Goal: Task Accomplishment & Management: Complete application form

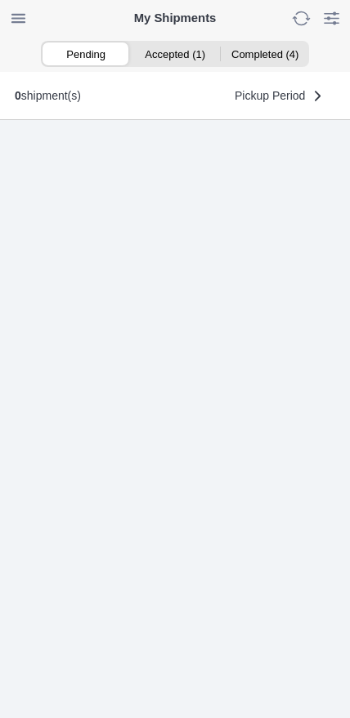
click at [172, 58] on ion-segment-button "Accepted (1)" at bounding box center [174, 53] width 89 height 23
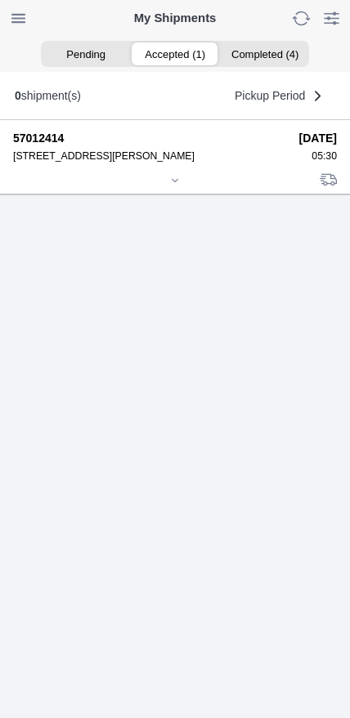
click at [165, 188] on div at bounding box center [175, 182] width 324 height 12
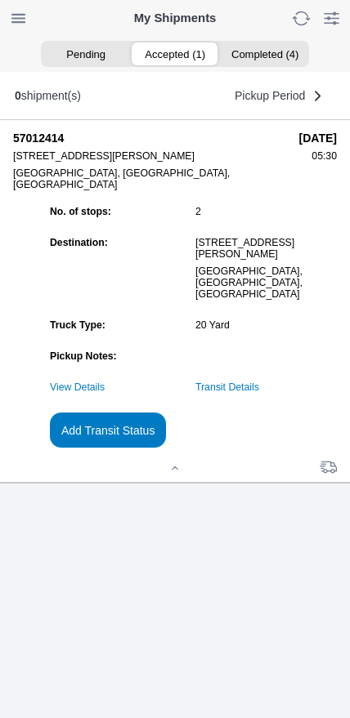
click at [259, 393] on link "Transit Details" at bounding box center [227, 387] width 64 height 11
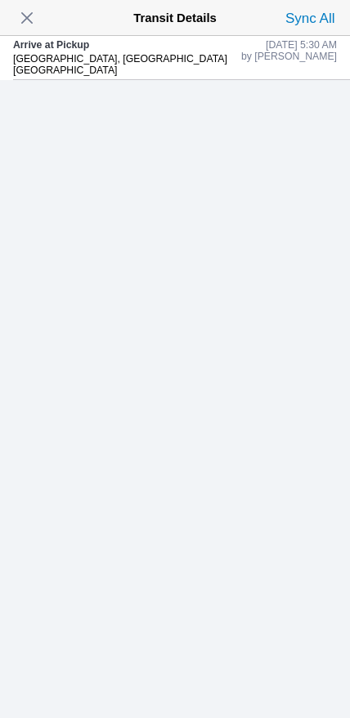
click at [29, 25] on span "button" at bounding box center [27, 18] width 23 height 23
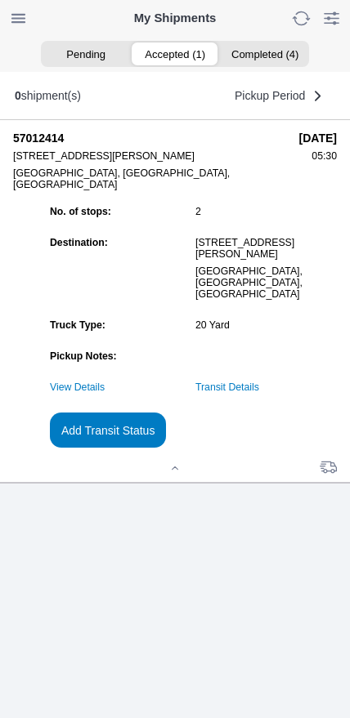
click at [0, 0] on slot "Add Transit Status" at bounding box center [0, 0] width 0 height 0
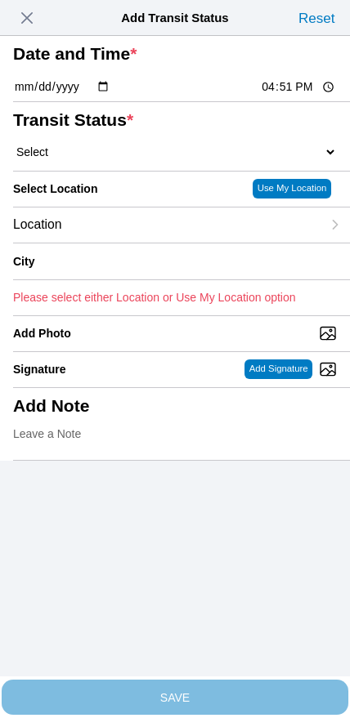
click at [276, 96] on input "16:51" at bounding box center [298, 86] width 77 height 17
type input "05:47"
click at [83, 159] on select "Select Arrive at Drop Off Arrive at Pickup Break Start Break Stop Depart Drop O…" at bounding box center [175, 152] width 324 height 15
select select "DPTPULOC"
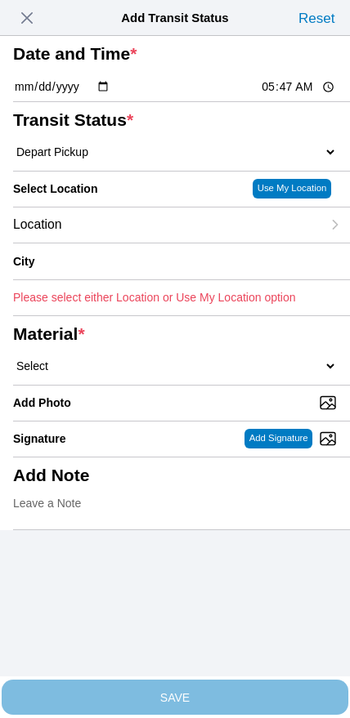
click at [119, 243] on div "Location" at bounding box center [167, 225] width 308 height 35
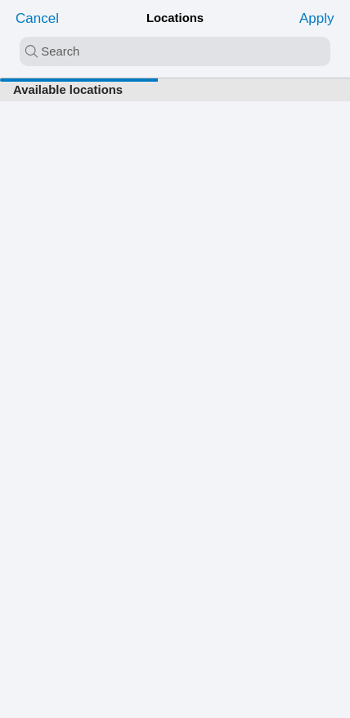
click at [140, 51] on input "search text" at bounding box center [175, 51] width 311 height 29
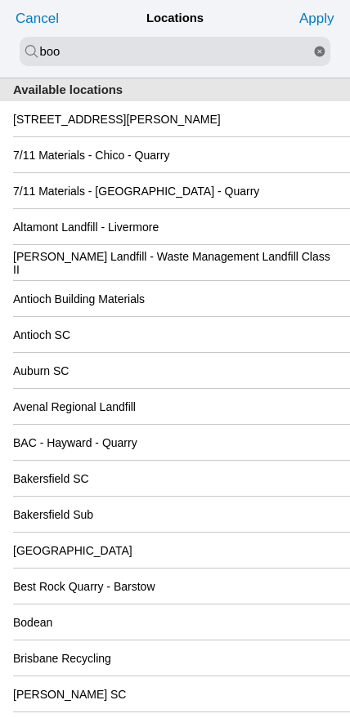
type input "boo"
click at [0, 0] on slot "[STREET_ADDRESS][PERSON_NAME]" at bounding box center [0, 0] width 0 height 0
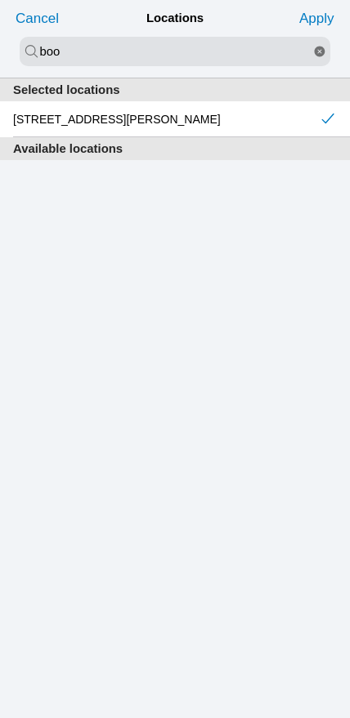
click at [0, 0] on slot "Apply" at bounding box center [0, 0] width 0 height 0
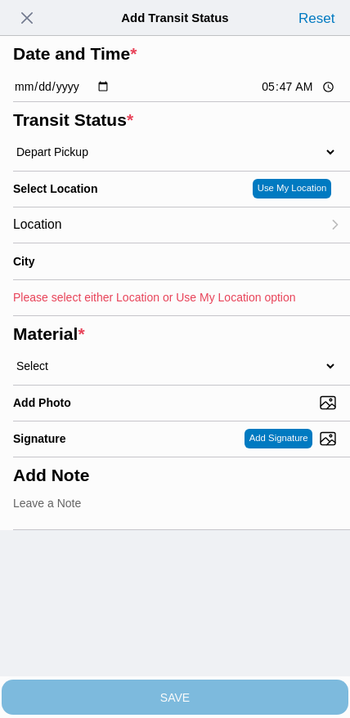
type input "American Canyon"
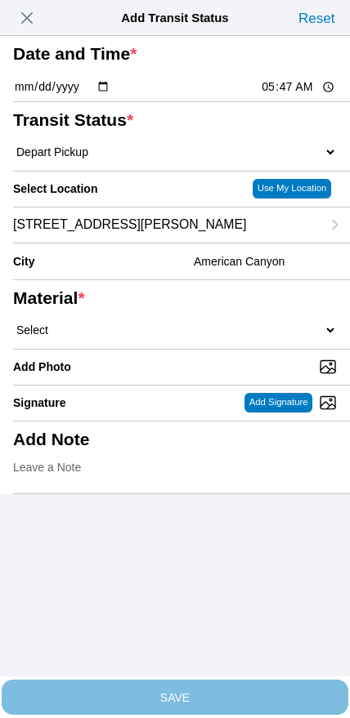
click at [195, 338] on select "Select 1" x 3" Rock 1" x 4" Rock 2" x 4" Rock Asphalt Cold Patch Backfill Spec …" at bounding box center [175, 330] width 324 height 15
select select "708654"
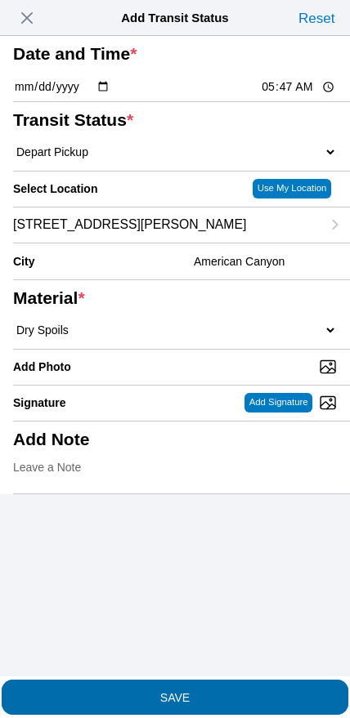
click at [203, 691] on span "SAVE" at bounding box center [175, 696] width 324 height 11
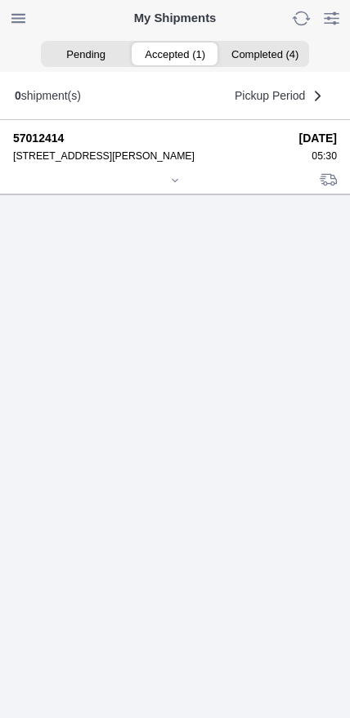
click at [179, 188] on div at bounding box center [175, 182] width 324 height 12
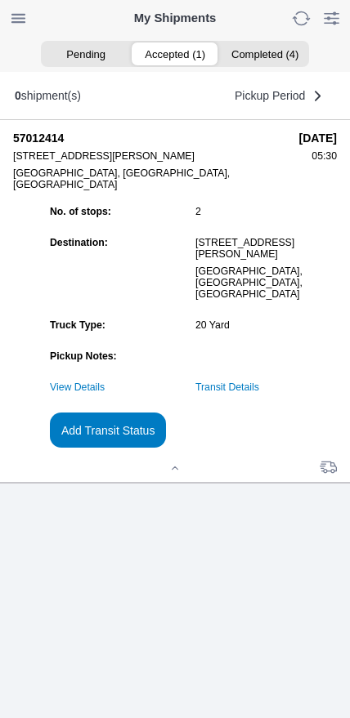
click at [0, 0] on slot "Add Transit Status" at bounding box center [0, 0] width 0 height 0
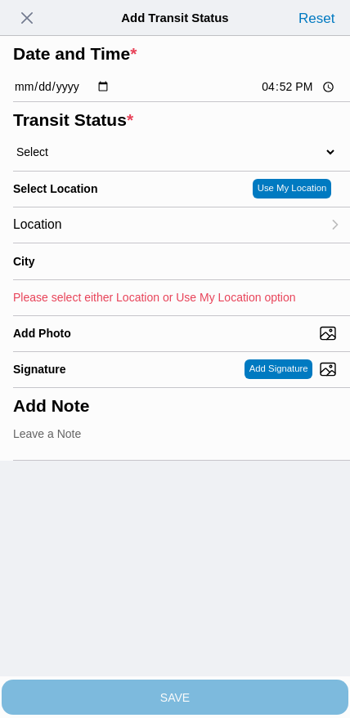
click at [284, 96] on input "16:52" at bounding box center [298, 86] width 77 height 17
type input "08:00"
click at [107, 159] on select "Select Arrive at Drop Off Arrive at Pickup Break Start Break Stop Depart Drop O…" at bounding box center [175, 152] width 324 height 15
select select "DPTDLVLOC"
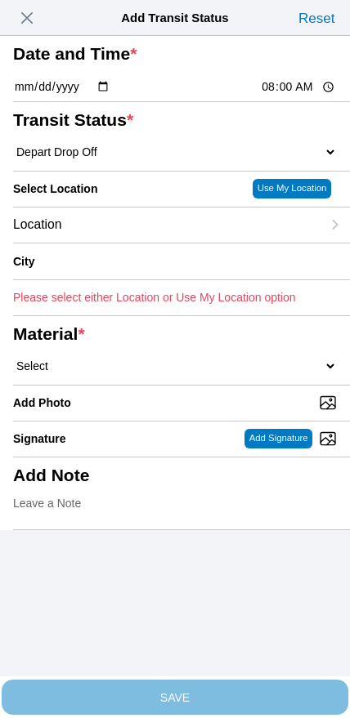
click at [119, 243] on div "Location" at bounding box center [167, 225] width 308 height 35
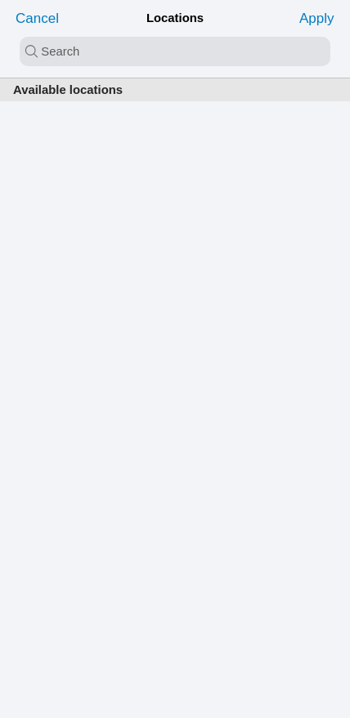
click at [159, 57] on input "search text" at bounding box center [175, 51] width 311 height 29
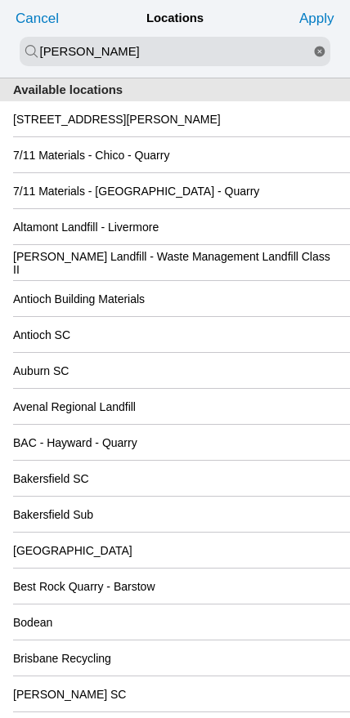
type input "[PERSON_NAME]"
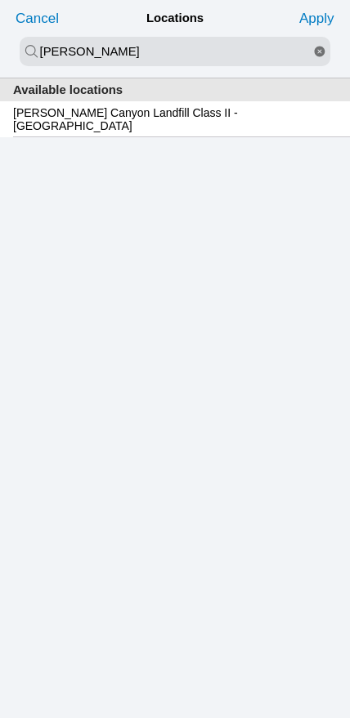
click at [136, 134] on div "[PERSON_NAME] Canyon Landfill Class II - [GEOGRAPHIC_DATA]" at bounding box center [175, 118] width 324 height 35
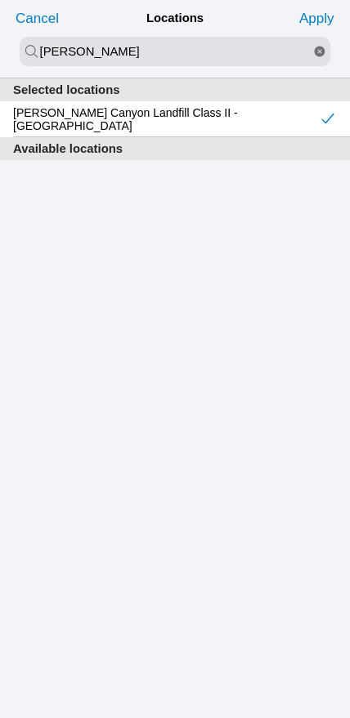
click at [0, 0] on slot "Apply" at bounding box center [0, 0] width 0 height 0
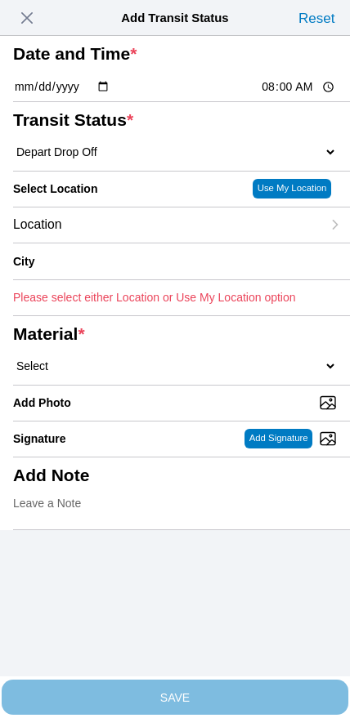
type input "[GEOGRAPHIC_DATA]"
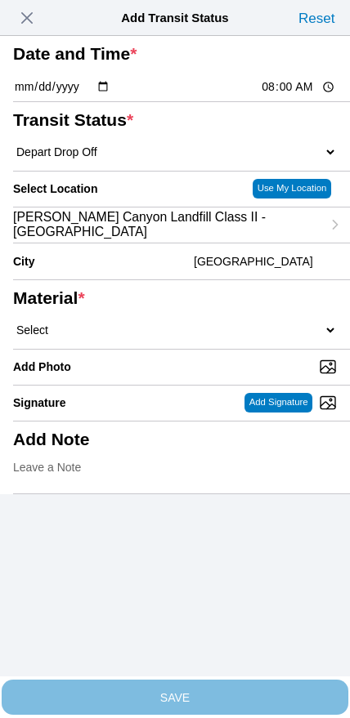
click at [229, 338] on select "Select 1" x 3" Rock 1" x 4" Rock 2" x 4" Rock Asphalt Cold Patch Backfill Spec …" at bounding box center [175, 330] width 324 height 15
select select "708654"
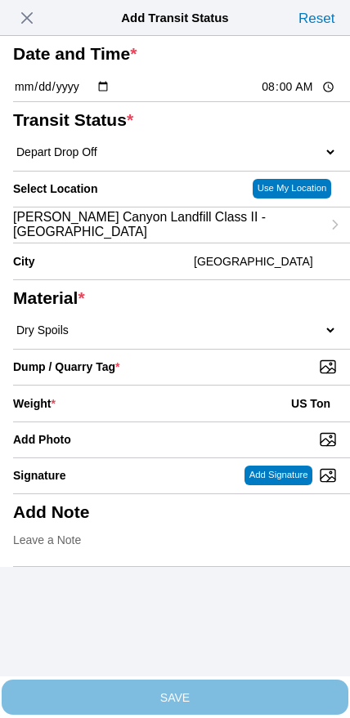
click at [247, 376] on input "Dump / Quarry Tag *" at bounding box center [181, 367] width 337 height 18
click at [248, 376] on input "Dump / Quarry Tag *" at bounding box center [181, 367] width 337 height 18
type input "C:\fakepath\image.jpg"
click at [172, 422] on div "Weight * US Ton" at bounding box center [175, 404] width 324 height 36
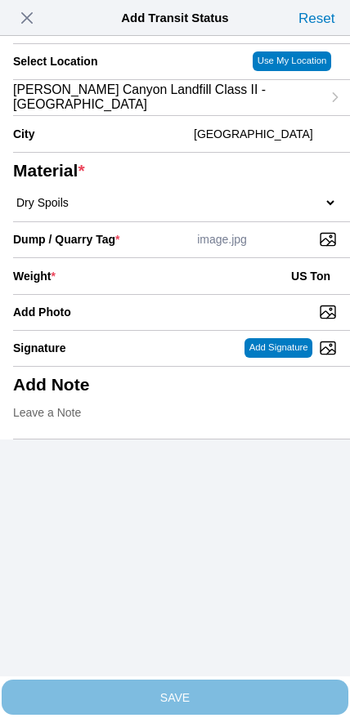
scroll to position [147, 0]
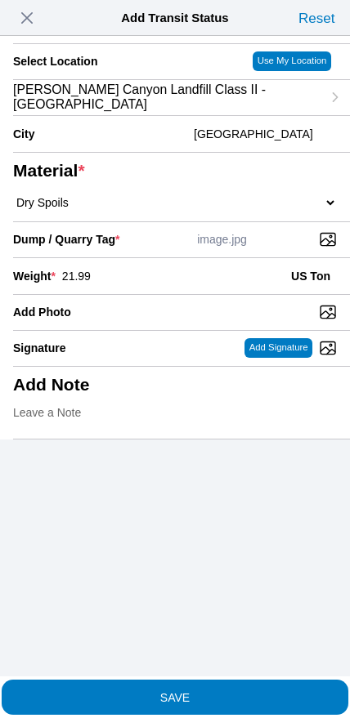
type input "21.99"
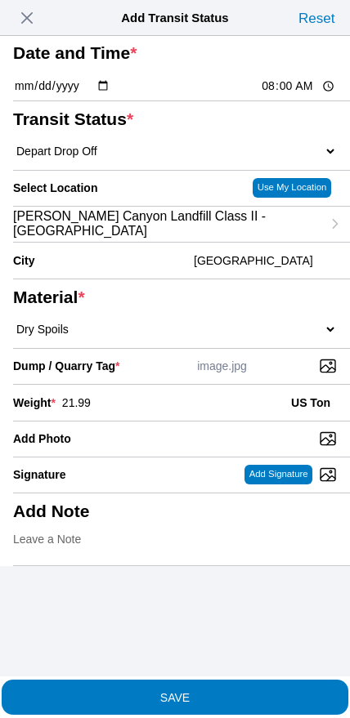
scroll to position [74, 0]
click at [201, 691] on span "SAVE" at bounding box center [175, 696] width 324 height 11
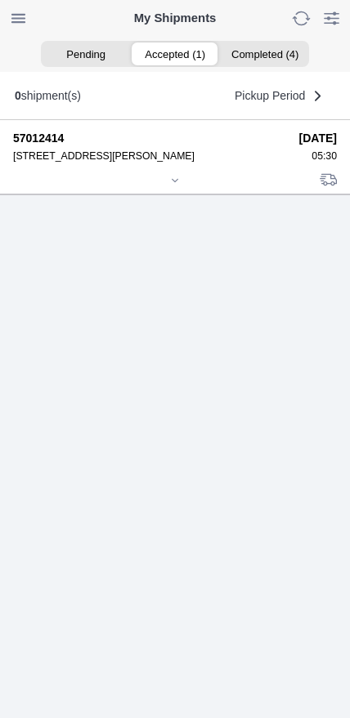
click at [175, 188] on div at bounding box center [175, 182] width 324 height 12
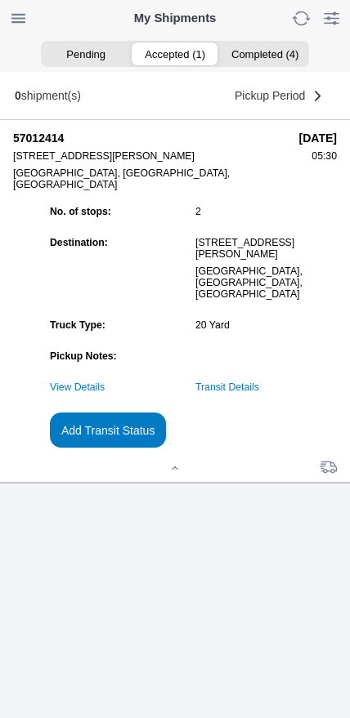
click at [0, 0] on slot "Add Transit Status" at bounding box center [0, 0] width 0 height 0
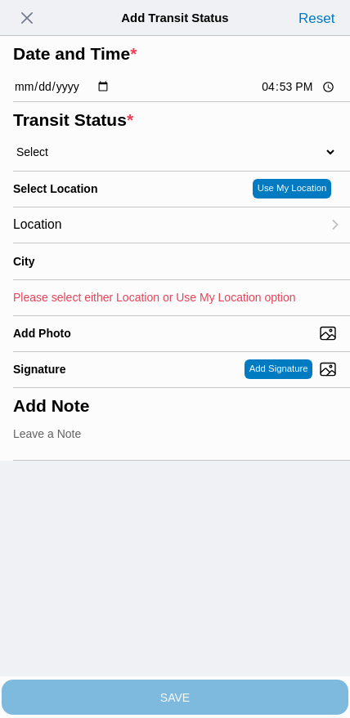
click at [287, 96] on input "16:53" at bounding box center [298, 86] width 77 height 17
type input "09:30"
click at [87, 159] on select "Select Arrive at Drop Off Arrive at Pickup Break Start Break Stop Depart Drop O…" at bounding box center [175, 152] width 324 height 15
select select "DPTPULOC"
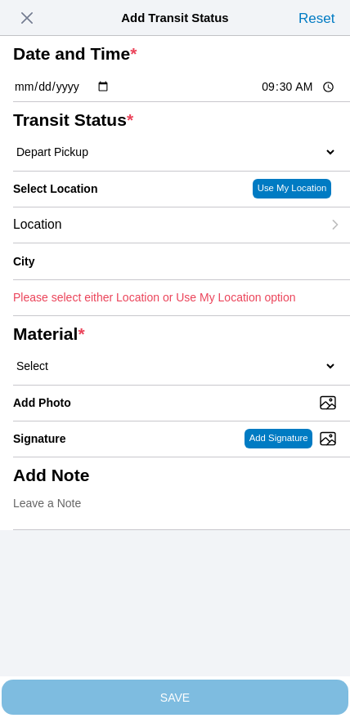
click at [110, 243] on div "Location" at bounding box center [167, 225] width 308 height 35
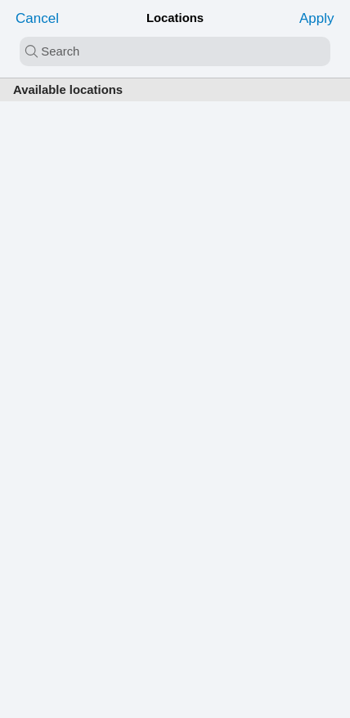
click at [178, 50] on input "search text" at bounding box center [175, 51] width 311 height 29
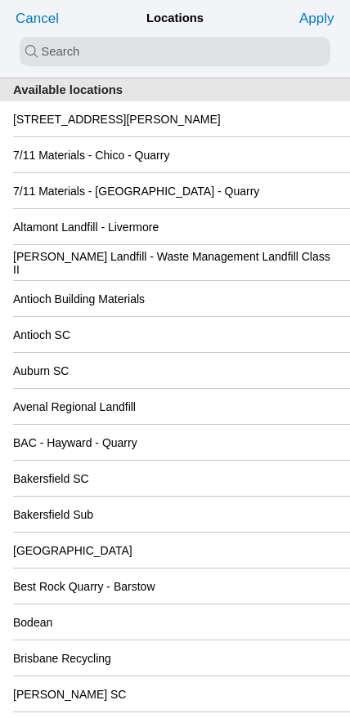
click at [0, 0] on slot "[STREET_ADDRESS][PERSON_NAME]" at bounding box center [0, 0] width 0 height 0
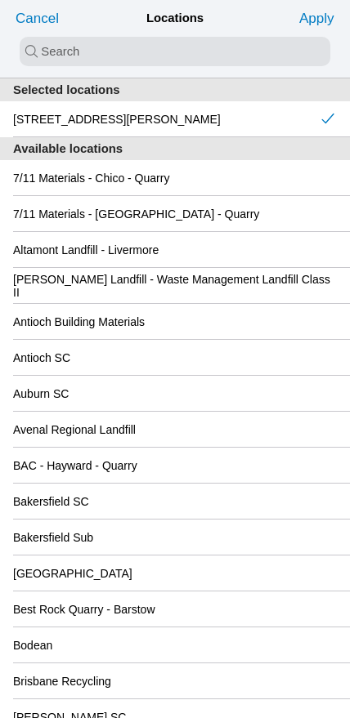
click at [0, 0] on slot "Apply" at bounding box center [0, 0] width 0 height 0
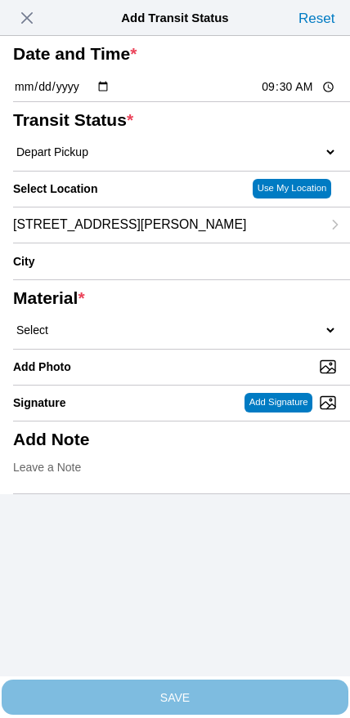
type input "American Canyon"
click at [204, 338] on select "Select 1" x 3" Rock 1" x 4" Rock 2" x 4" Rock Asphalt Cold Patch Backfill Spec …" at bounding box center [175, 330] width 324 height 15
select select "708654"
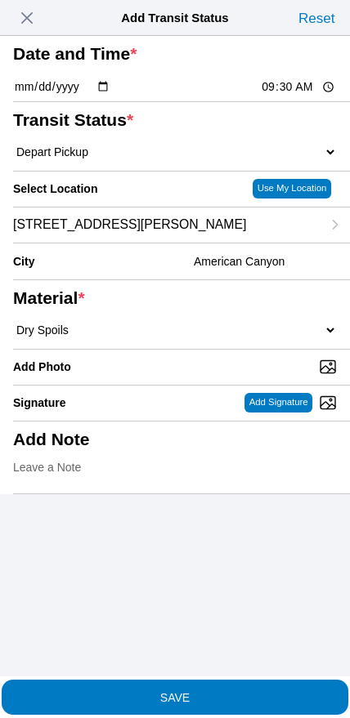
click at [200, 691] on span "SAVE" at bounding box center [175, 696] width 324 height 11
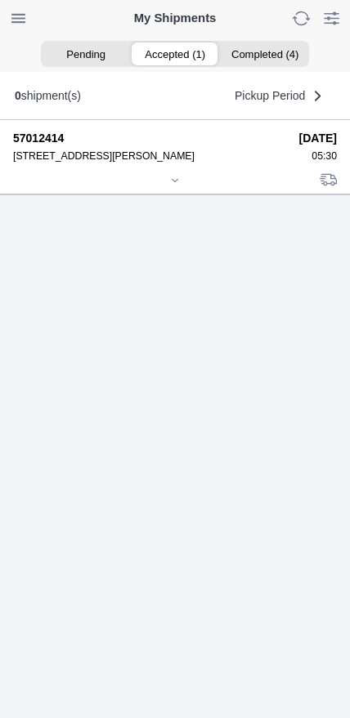
click at [170, 186] on icon at bounding box center [175, 181] width 10 height 10
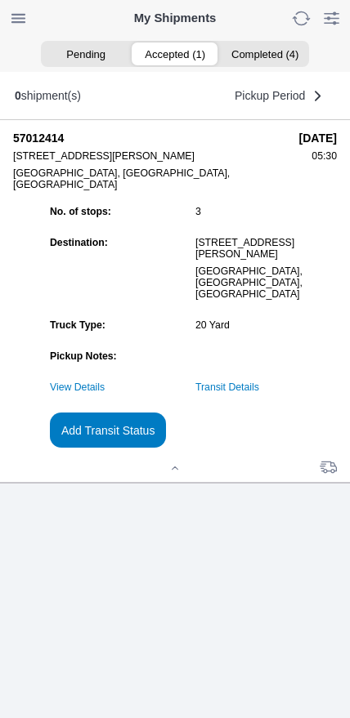
click at [259, 393] on link "Transit Details" at bounding box center [227, 387] width 64 height 11
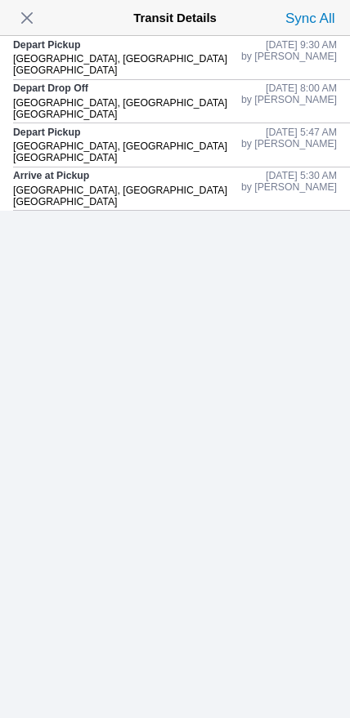
click at [35, 29] on span "button" at bounding box center [27, 18] width 23 height 23
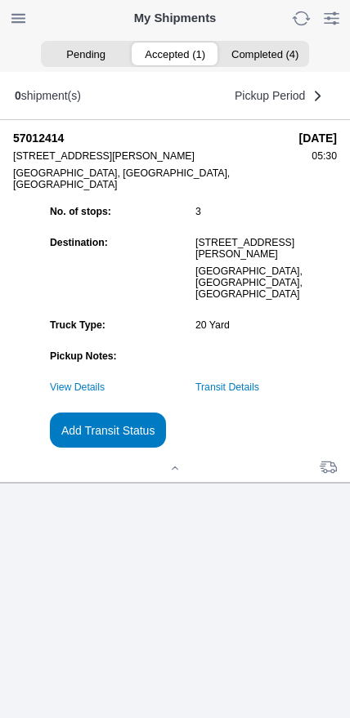
click at [0, 0] on slot "Add Transit Status" at bounding box center [0, 0] width 0 height 0
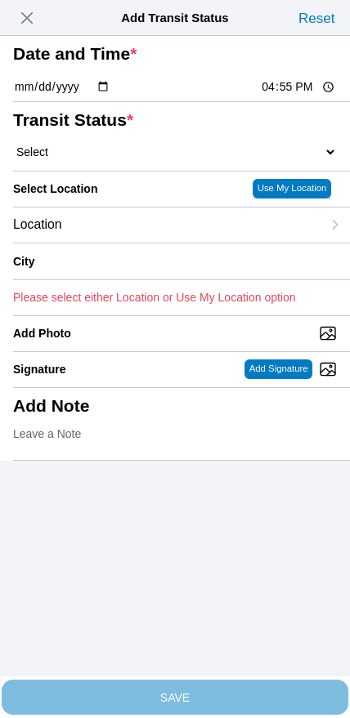
click at [302, 96] on input "16:55" at bounding box center [298, 86] width 77 height 17
type input "11:35"
click at [65, 159] on select "Select Arrive at Drop Off Arrive at Pickup Break Start Break Stop Depart Drop O…" at bounding box center [175, 152] width 324 height 15
select select "DPTDLVLOC"
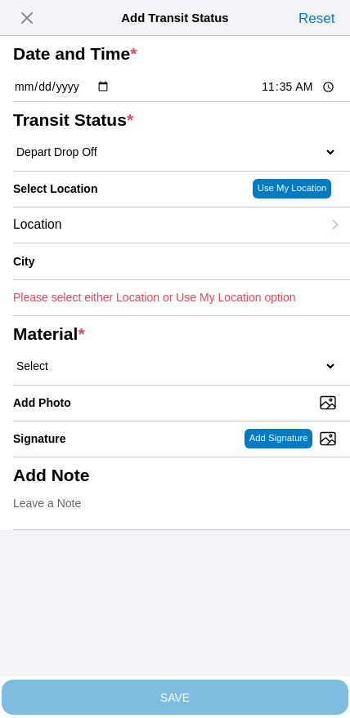
click at [132, 243] on div "Location" at bounding box center [167, 225] width 308 height 35
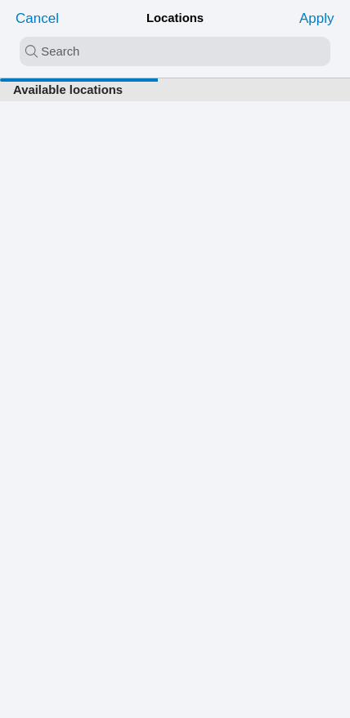
click at [139, 44] on input "search text" at bounding box center [175, 51] width 311 height 29
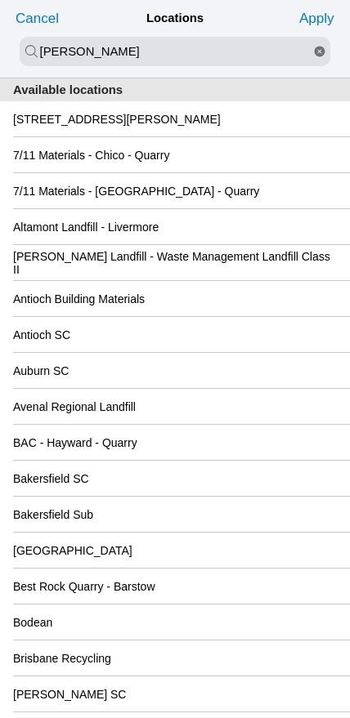
type input "[PERSON_NAME]"
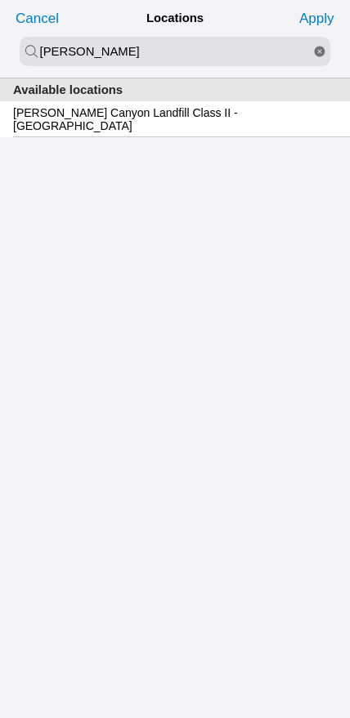
click at [0, 0] on slot "[PERSON_NAME] Canyon Landfill Class II - [GEOGRAPHIC_DATA]" at bounding box center [0, 0] width 0 height 0
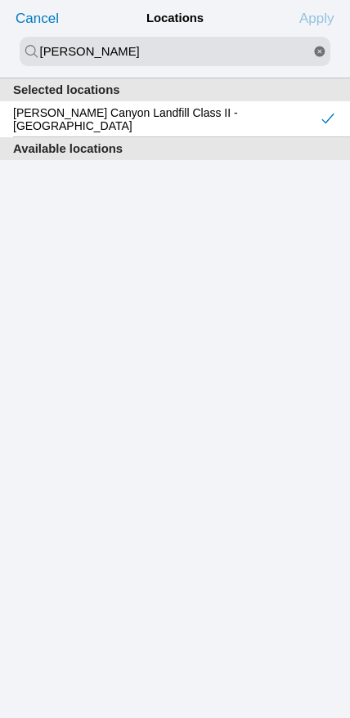
click at [0, 0] on slot "Apply" at bounding box center [0, 0] width 0 height 0
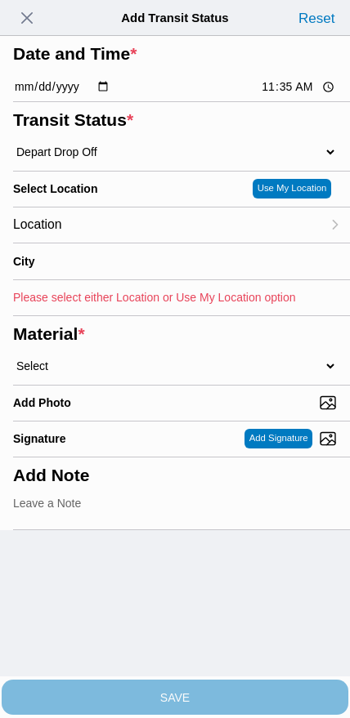
type input "[GEOGRAPHIC_DATA]"
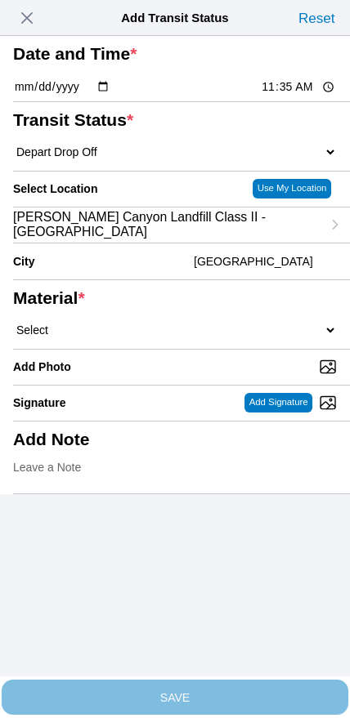
click at [205, 338] on select "Select 1" x 3" Rock 1" x 4" Rock 2" x 4" Rock Asphalt Cold Patch Backfill Spec …" at bounding box center [175, 330] width 324 height 15
select select "708654"
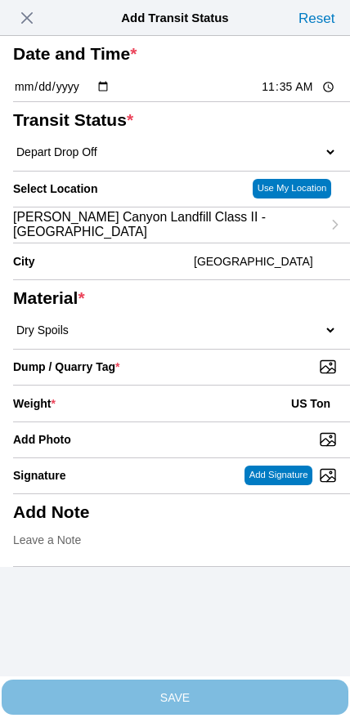
click at [241, 376] on input "Dump / Quarry Tag *" at bounding box center [181, 367] width 337 height 18
type input "C:\fakepath\image.jpg"
click at [141, 422] on div "Weight * US Ton" at bounding box center [175, 404] width 324 height 36
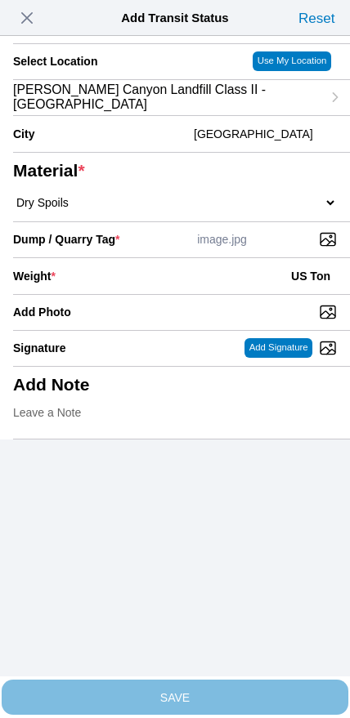
scroll to position [147, 0]
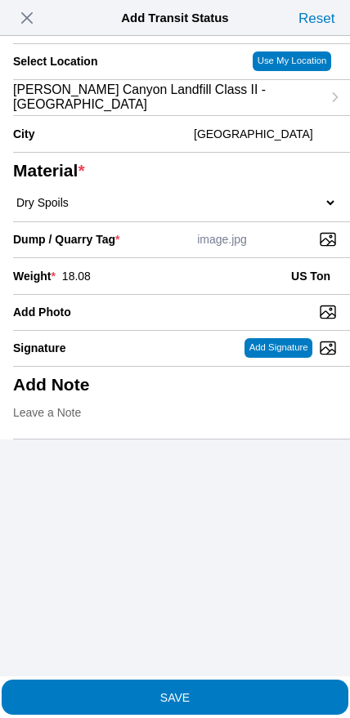
type input "18.08"
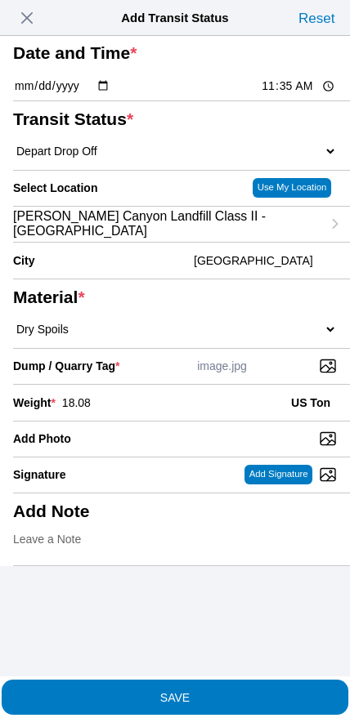
scroll to position [75, 0]
click at [203, 696] on button "SAVE" at bounding box center [175, 697] width 347 height 35
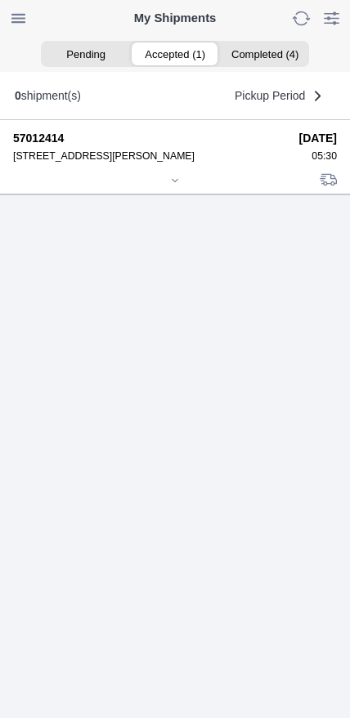
click at [170, 186] on icon at bounding box center [175, 181] width 10 height 10
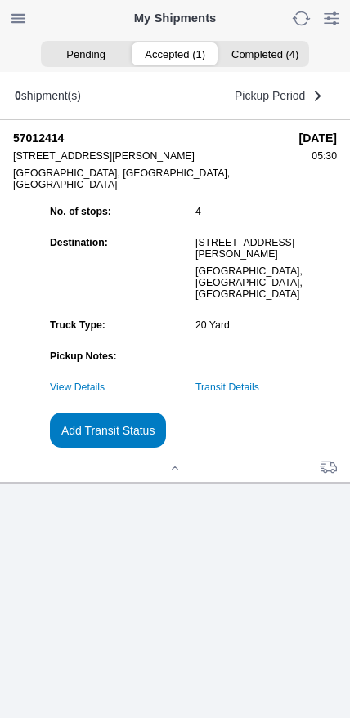
click at [0, 0] on slot "Add Transit Status" at bounding box center [0, 0] width 0 height 0
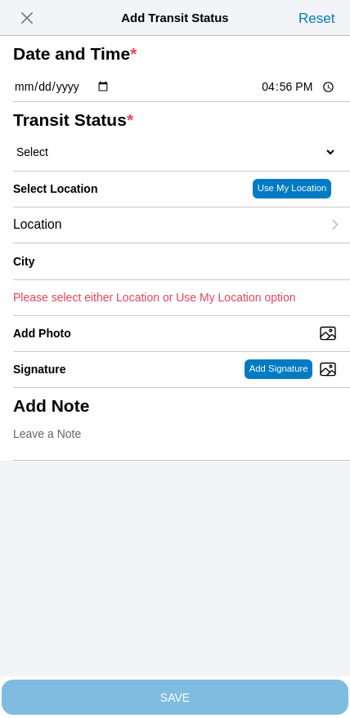
click at [281, 96] on input "16:56" at bounding box center [298, 86] width 77 height 17
click at [31, 19] on span "button" at bounding box center [27, 18] width 23 height 23
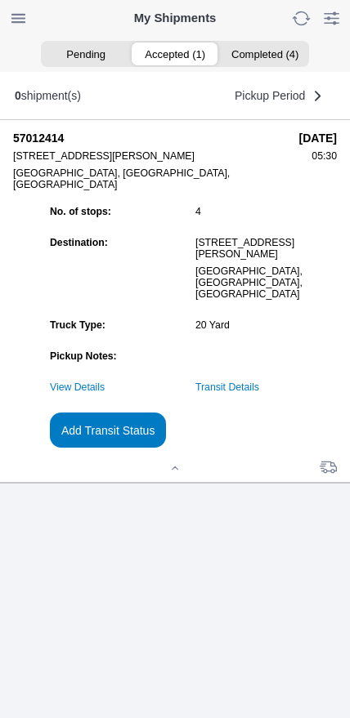
click at [259, 393] on link "Transit Details" at bounding box center [227, 387] width 64 height 11
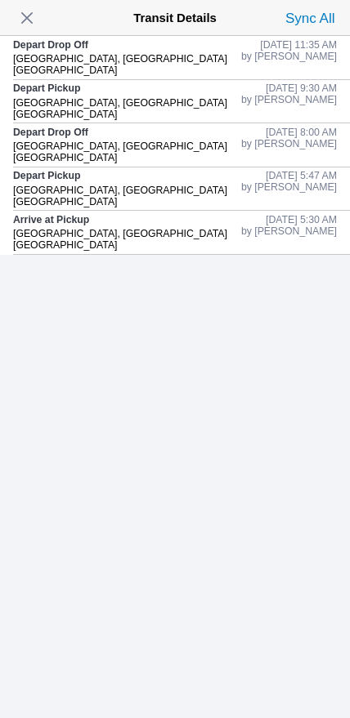
click at [25, 20] on span "button" at bounding box center [27, 18] width 23 height 23
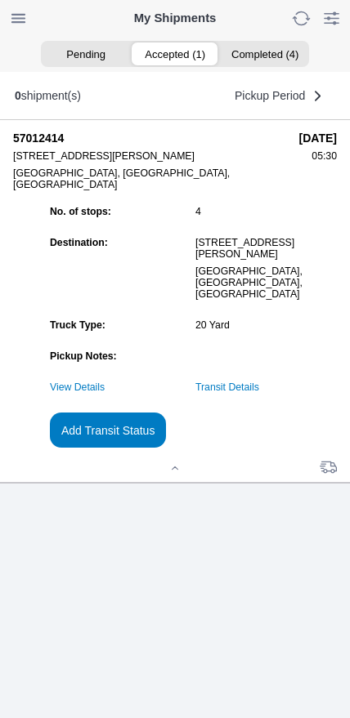
click at [0, 0] on slot "Add Transit Status" at bounding box center [0, 0] width 0 height 0
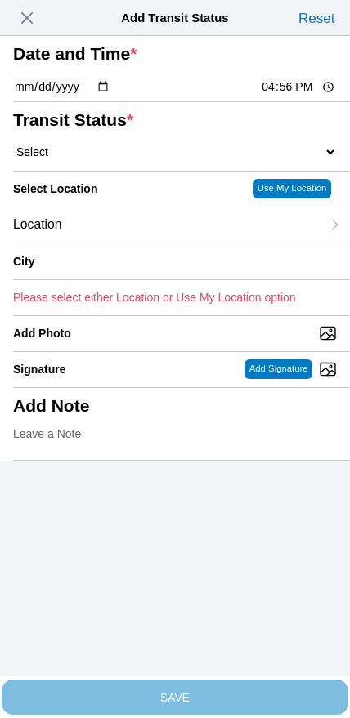
click at [281, 96] on input "16:56" at bounding box center [298, 86] width 77 height 17
type input "13:00"
click at [81, 159] on select "Select Arrive at Drop Off Arrive at Pickup Break Start Break Stop Depart Drop O…" at bounding box center [175, 152] width 324 height 15
select select "DPTPULOC"
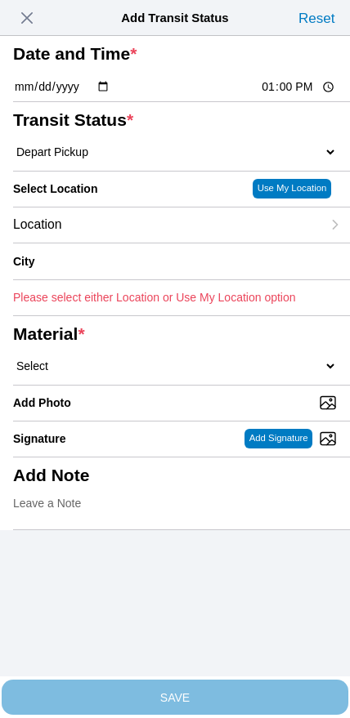
click at [131, 243] on div "Location" at bounding box center [167, 225] width 308 height 35
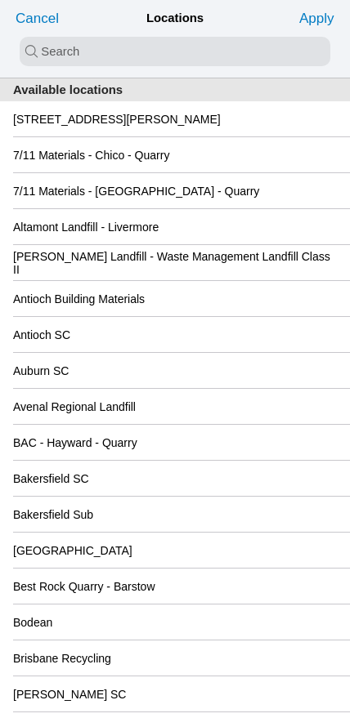
click at [0, 0] on slot "[STREET_ADDRESS][PERSON_NAME]" at bounding box center [0, 0] width 0 height 0
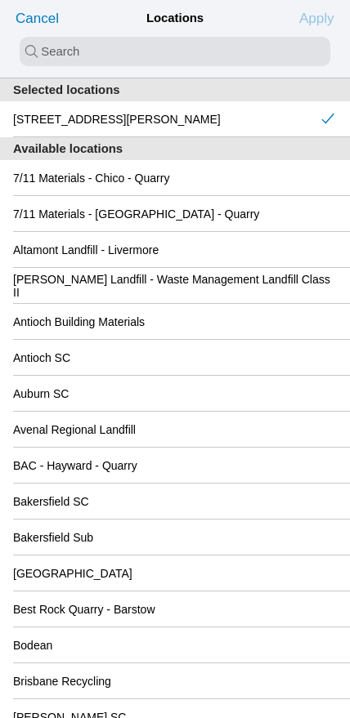
click at [0, 0] on slot "Apply" at bounding box center [0, 0] width 0 height 0
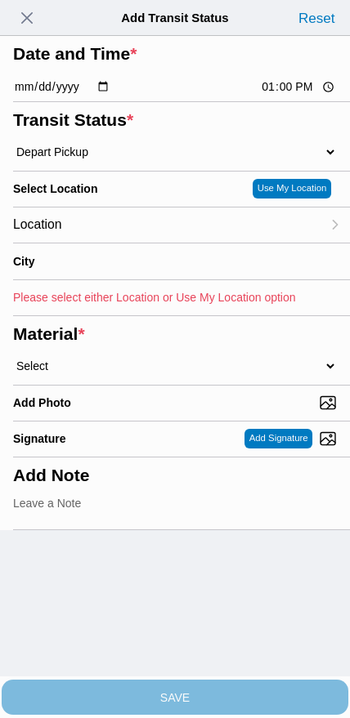
type input "American Canyon"
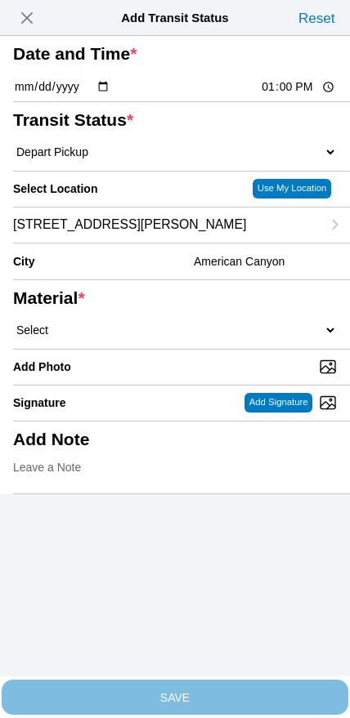
click at [199, 338] on select "Select 1" x 3" Rock 1" x 4" Rock 2" x 4" Rock Asphalt Cold Patch Backfill Spec …" at bounding box center [175, 330] width 324 height 15
select select "708654"
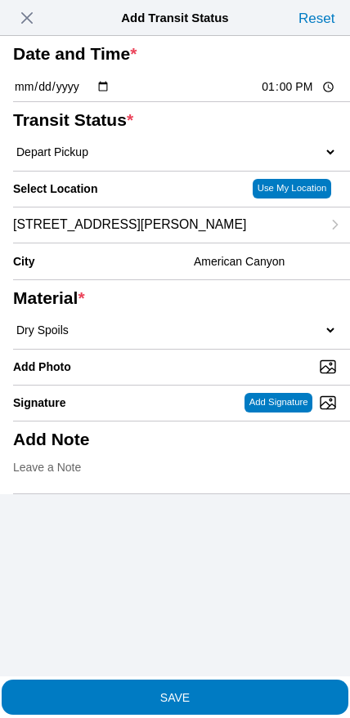
click at [204, 691] on span "SAVE" at bounding box center [175, 696] width 324 height 11
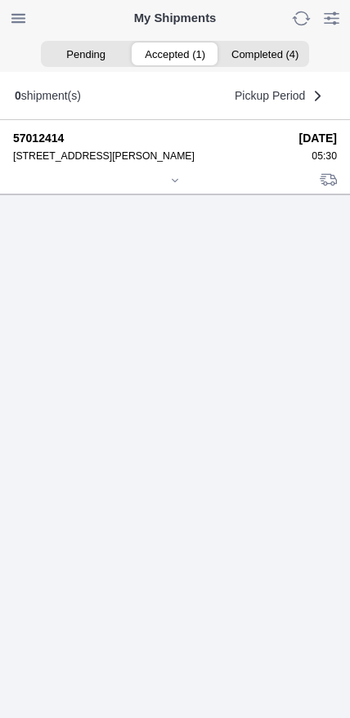
click at [172, 186] on icon at bounding box center [175, 181] width 10 height 10
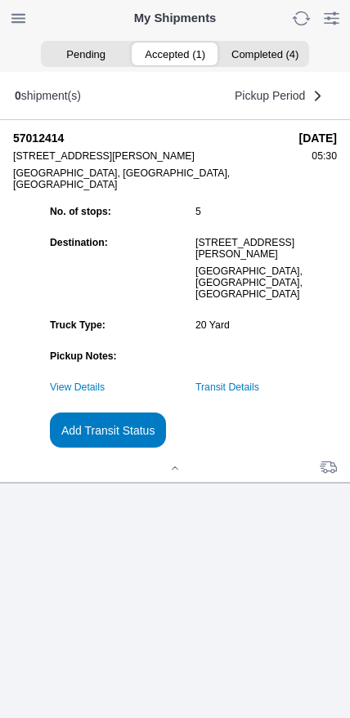
click at [0, 0] on slot "Add Transit Status" at bounding box center [0, 0] width 0 height 0
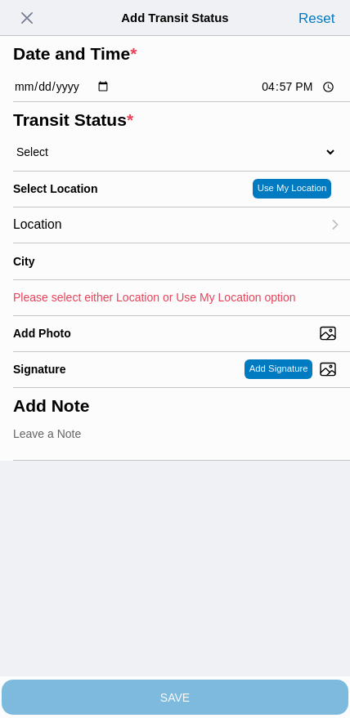
click at [289, 96] on input "16:57" at bounding box center [298, 86] width 77 height 17
type input "16:00"
click at [108, 159] on select "Select Arrive at Drop Off Arrive at Pickup Break Start Break Stop Depart Drop O…" at bounding box center [175, 152] width 324 height 15
select select "DPTDLVLOC"
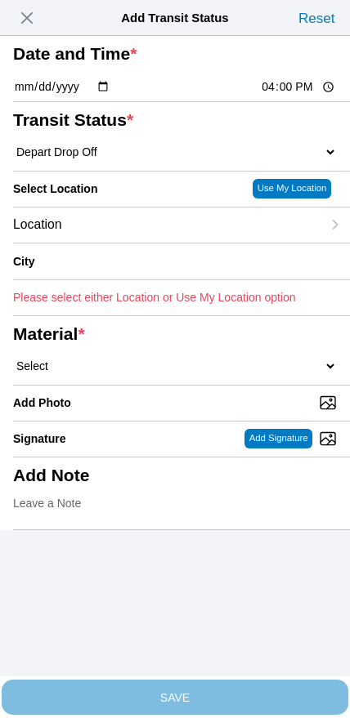
click at [29, 28] on span "button" at bounding box center [27, 18] width 23 height 23
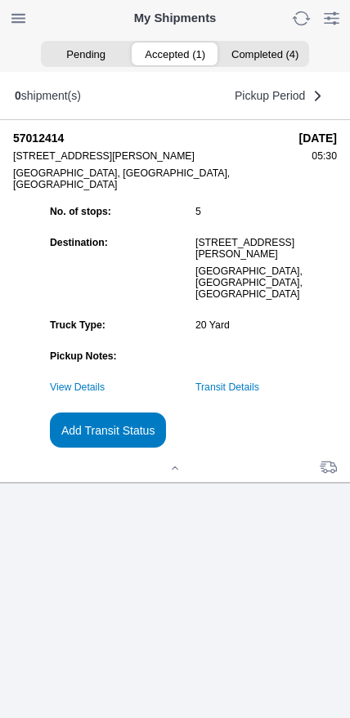
click at [259, 393] on link "Transit Details" at bounding box center [227, 387] width 64 height 11
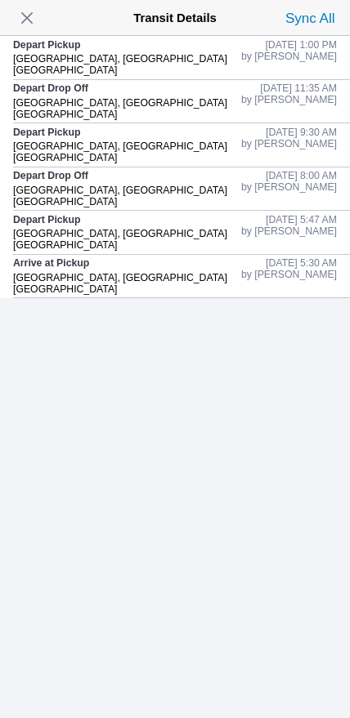
click at [38, 36] on div "Depart Pickup [GEOGRAPHIC_DATA], [GEOGRAPHIC_DATA] [GEOGRAPHIC_DATA]" at bounding box center [127, 57] width 228 height 43
click at [29, 29] on span "button" at bounding box center [27, 18] width 23 height 23
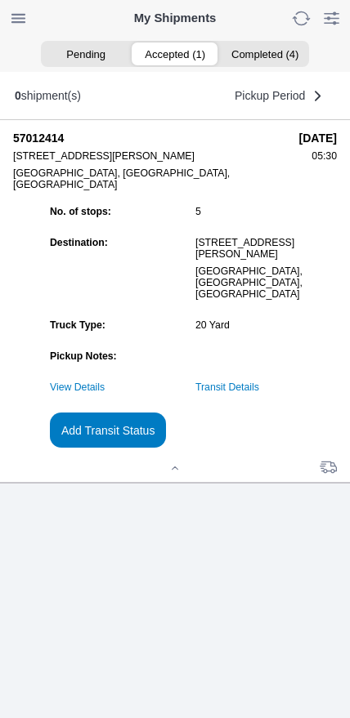
click at [0, 0] on slot "Add Transit Status" at bounding box center [0, 0] width 0 height 0
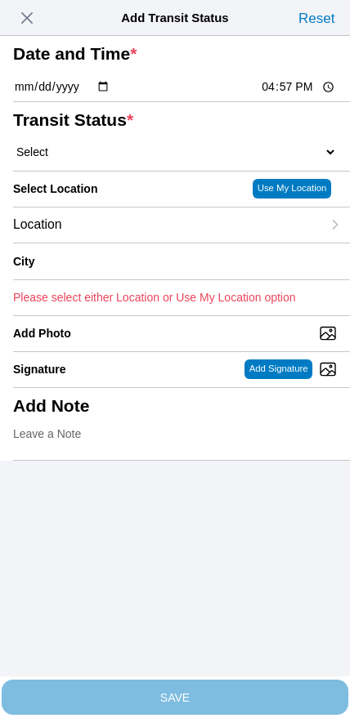
click at [280, 96] on input "16:57" at bounding box center [298, 86] width 77 height 17
type input "14:30"
click at [86, 159] on select "Select Arrive at Drop Off Arrive at Pickup Break Start Break Stop Depart Drop O…" at bounding box center [175, 152] width 324 height 15
select select "BREAKSTART"
click at [136, 243] on div "Location" at bounding box center [167, 225] width 308 height 35
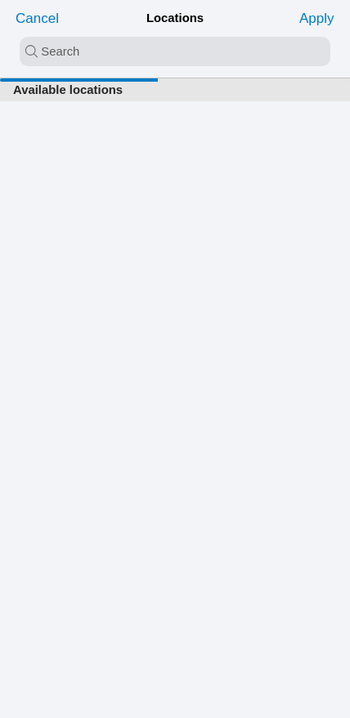
click at [148, 57] on input "search text" at bounding box center [175, 51] width 311 height 29
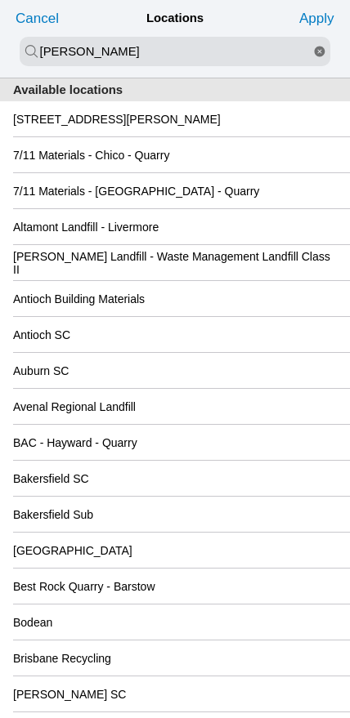
type input "[PERSON_NAME]"
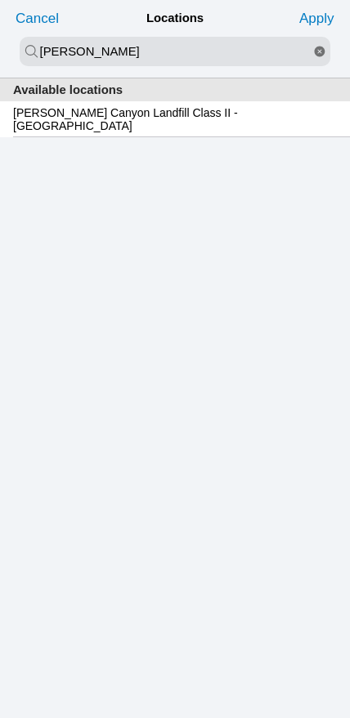
click at [119, 132] on div "[PERSON_NAME] Canyon Landfill Class II - [GEOGRAPHIC_DATA]" at bounding box center [175, 118] width 324 height 35
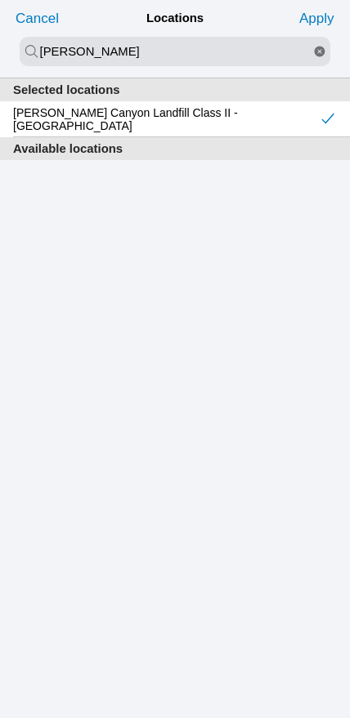
click at [320, 29] on button "Apply" at bounding box center [316, 18] width 43 height 26
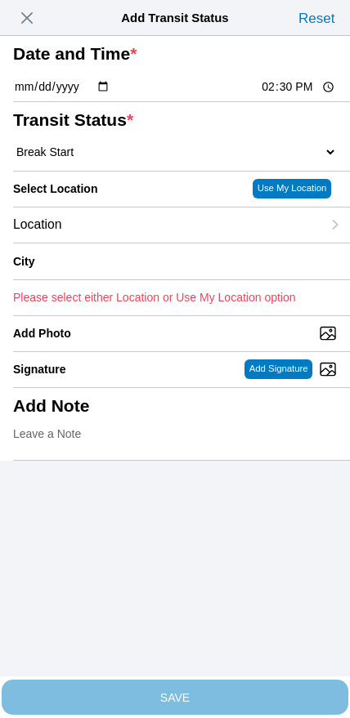
type input "[GEOGRAPHIC_DATA]"
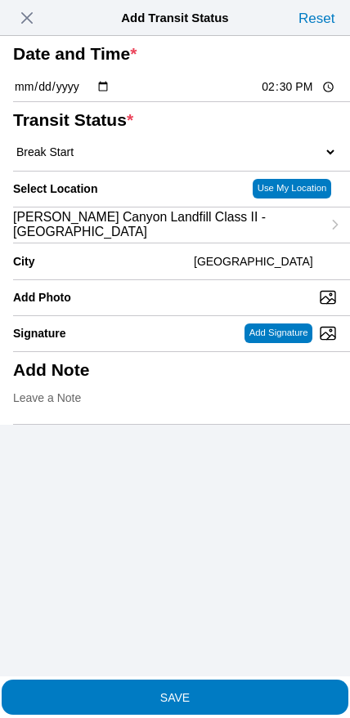
click at [200, 697] on button "SAVE" at bounding box center [175, 697] width 347 height 35
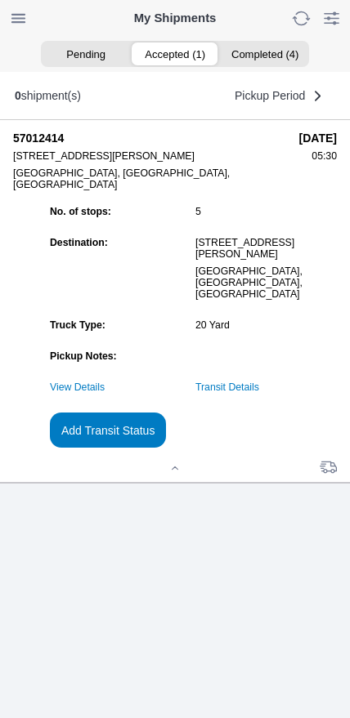
click at [0, 0] on slot "Add Transit Status" at bounding box center [0, 0] width 0 height 0
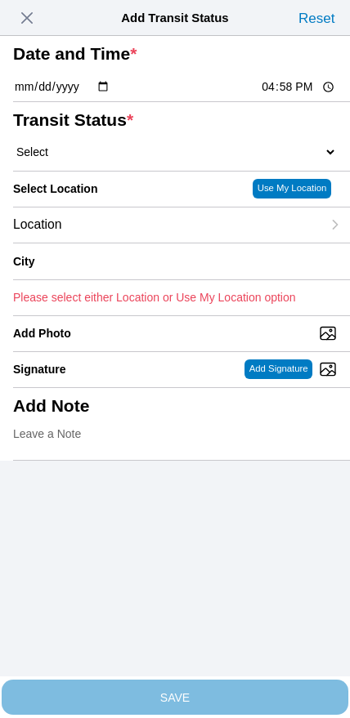
click at [289, 96] on input "16:58" at bounding box center [298, 86] width 77 height 17
type input "15:00"
click at [99, 159] on select "Select Arrive at Drop Off Arrive at Pickup Break Start Break Stop Depart Drop O…" at bounding box center [175, 152] width 324 height 15
select select "BREAKSTOP"
click at [127, 243] on div "Location" at bounding box center [167, 225] width 308 height 35
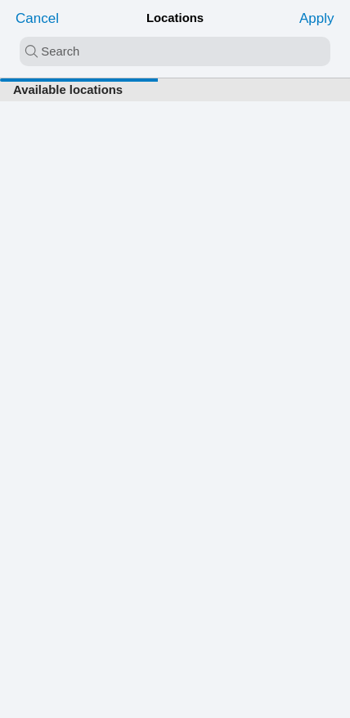
click at [148, 62] on input "search text" at bounding box center [175, 51] width 311 height 29
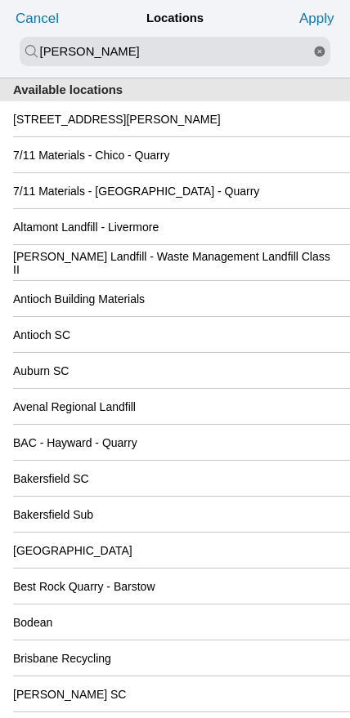
type input "[PERSON_NAME]"
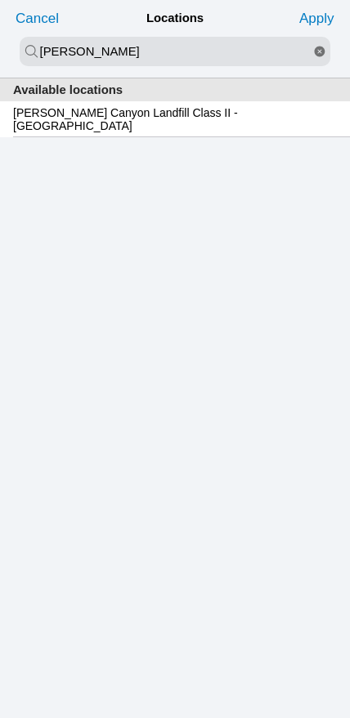
click at [0, 0] on slot "[PERSON_NAME] Canyon Landfill Class II - [GEOGRAPHIC_DATA]" at bounding box center [0, 0] width 0 height 0
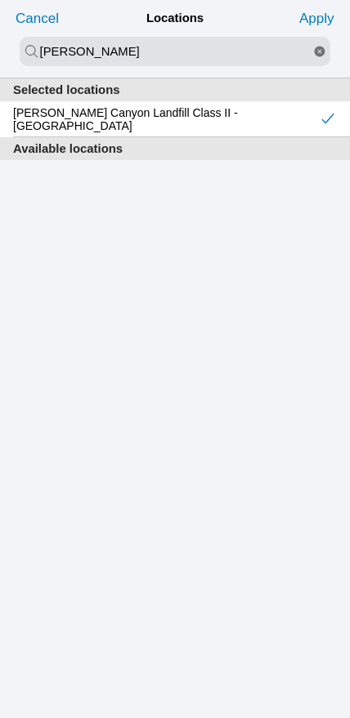
click at [0, 0] on slot "Apply" at bounding box center [0, 0] width 0 height 0
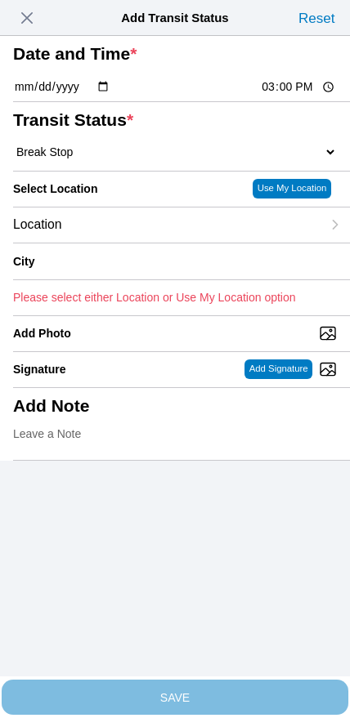
type input "[GEOGRAPHIC_DATA]"
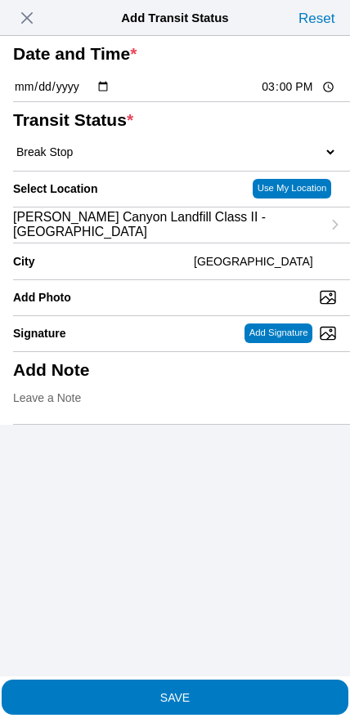
click at [204, 691] on span "SAVE" at bounding box center [175, 696] width 324 height 11
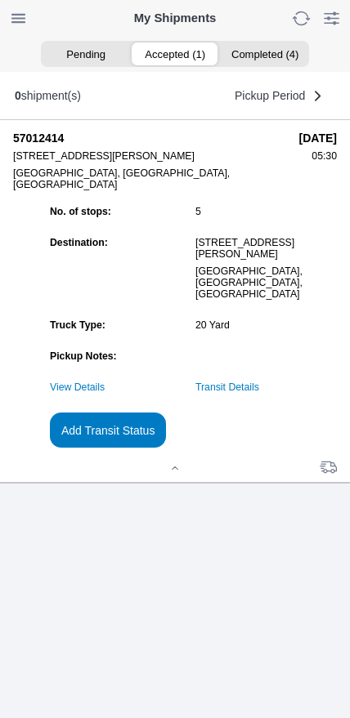
click at [0, 0] on slot "Add Transit Status" at bounding box center [0, 0] width 0 height 0
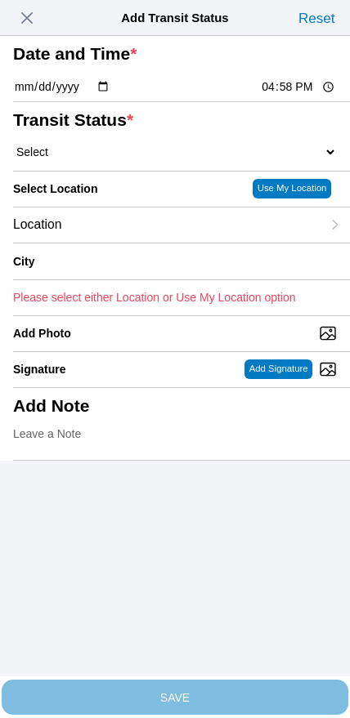
click at [288, 96] on input "16:58" at bounding box center [298, 86] width 77 height 17
type input "16:00"
click at [98, 159] on select "Select Arrive at Drop Off Arrive at Pickup Break Start Break Stop Depart Drop O…" at bounding box center [175, 152] width 324 height 15
select select "DPTDLVLOC"
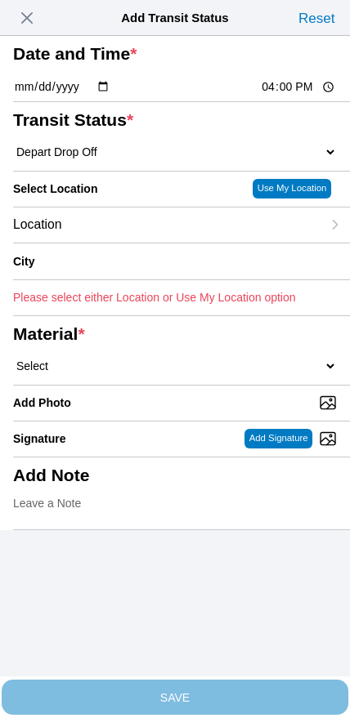
click at [127, 243] on div "Location" at bounding box center [167, 225] width 308 height 35
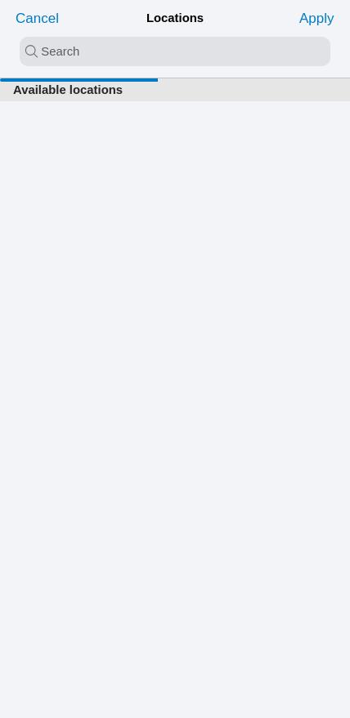
click at [158, 63] on input "search text" at bounding box center [175, 51] width 311 height 29
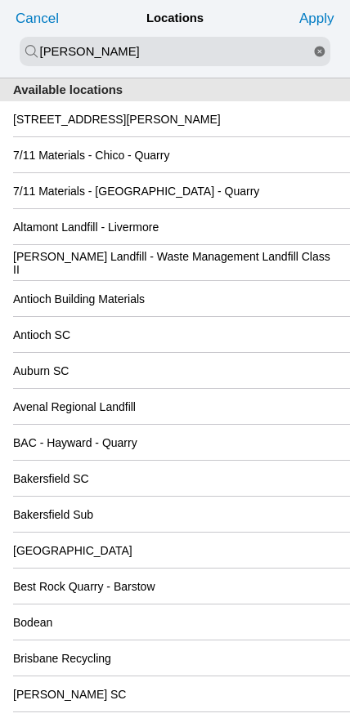
type input "[PERSON_NAME]"
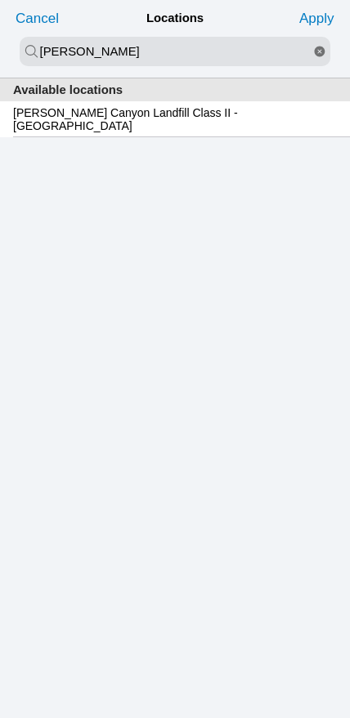
click at [0, 0] on slot "[PERSON_NAME] Canyon Landfill Class II - [GEOGRAPHIC_DATA]" at bounding box center [0, 0] width 0 height 0
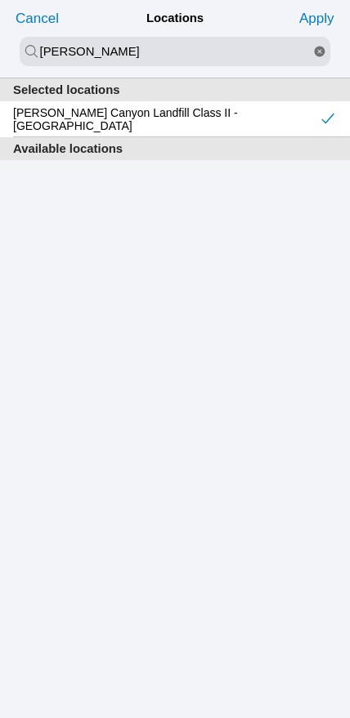
click at [0, 0] on slot "Apply" at bounding box center [0, 0] width 0 height 0
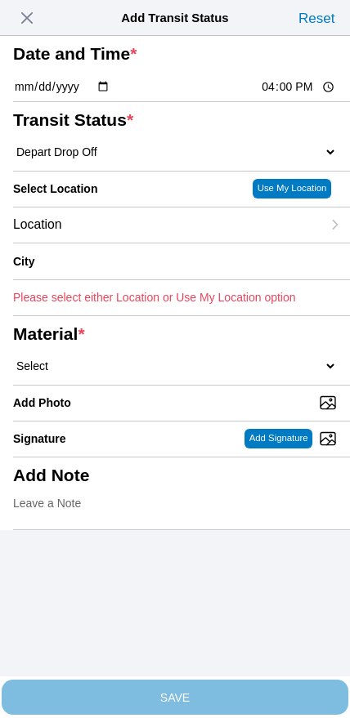
type input "[GEOGRAPHIC_DATA]"
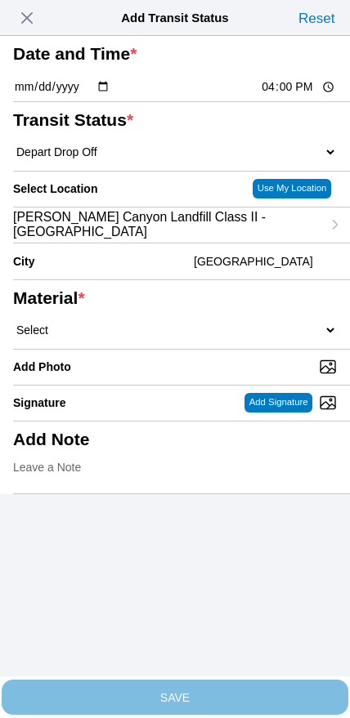
click at [197, 338] on select "Select 1" x 3" Rock 1" x 4" Rock 2" x 4" Rock Asphalt Cold Patch Backfill Spec …" at bounding box center [175, 330] width 324 height 15
select select "708654"
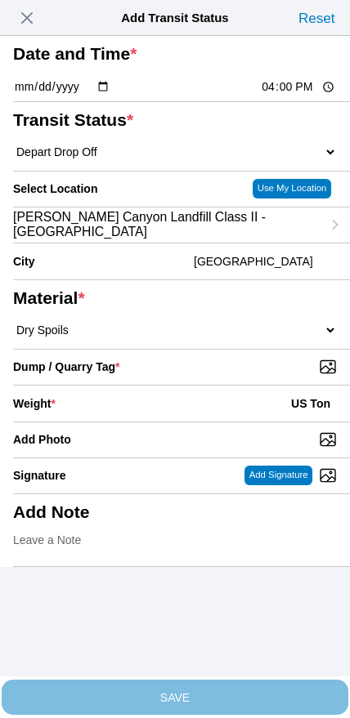
click at [238, 376] on input "Dump / Quarry Tag *" at bounding box center [181, 367] width 337 height 18
type input "C:\fakepath\image.jpg"
click at [139, 422] on div "Weight * US Ton" at bounding box center [175, 404] width 324 height 36
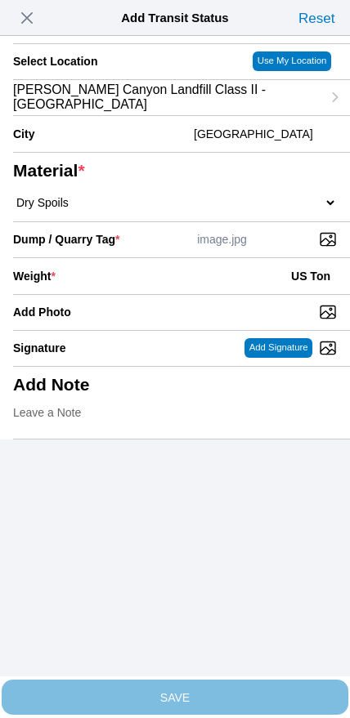
scroll to position [147, 0]
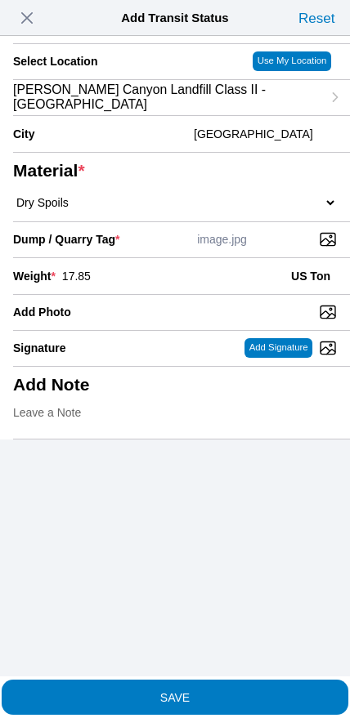
type input "17.85"
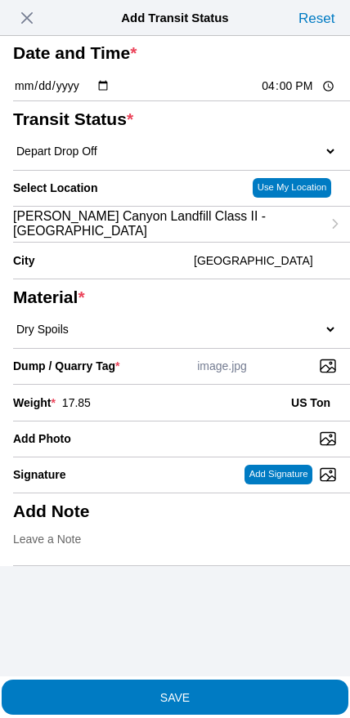
scroll to position [123, 0]
click at [200, 691] on span "SAVE" at bounding box center [175, 696] width 324 height 11
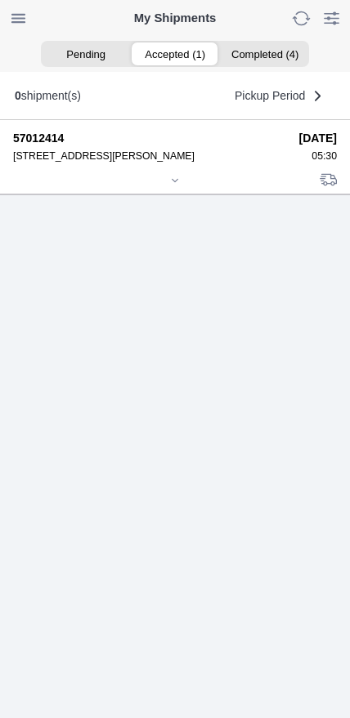
click at [168, 188] on div at bounding box center [175, 182] width 324 height 12
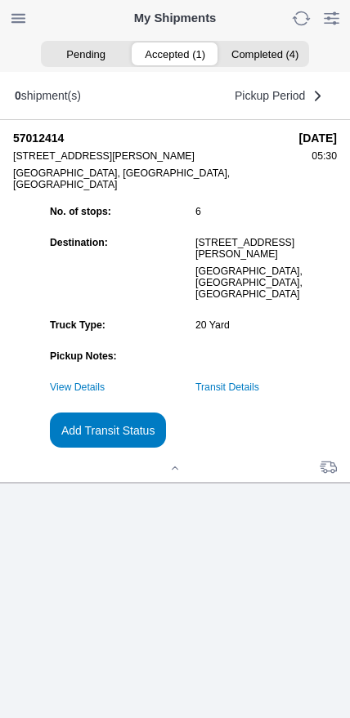
click at [268, 452] on ion-grid "No. of stops: 6 Destination: [STREET_ADDRESS][PERSON_NAME] Truck Type: 20 Yard …" at bounding box center [191, 327] width 291 height 250
click at [259, 393] on link "Transit Details" at bounding box center [227, 387] width 64 height 11
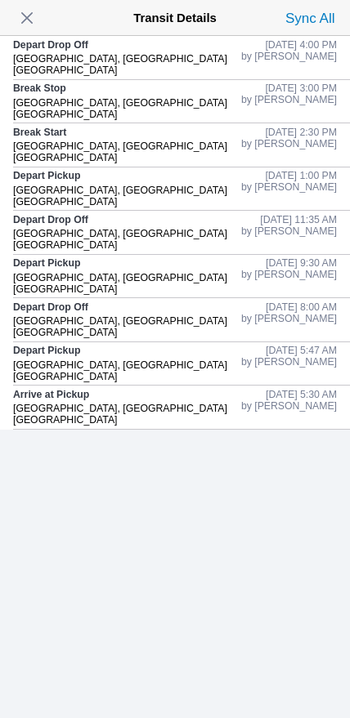
click at [23, 28] on span "button" at bounding box center [27, 18] width 23 height 23
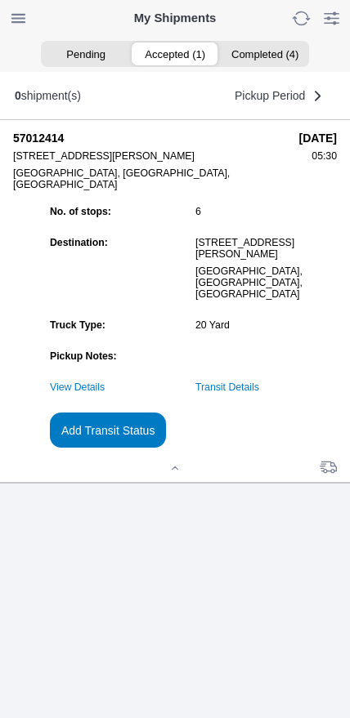
click at [0, 0] on slot "Add Transit Status" at bounding box center [0, 0] width 0 height 0
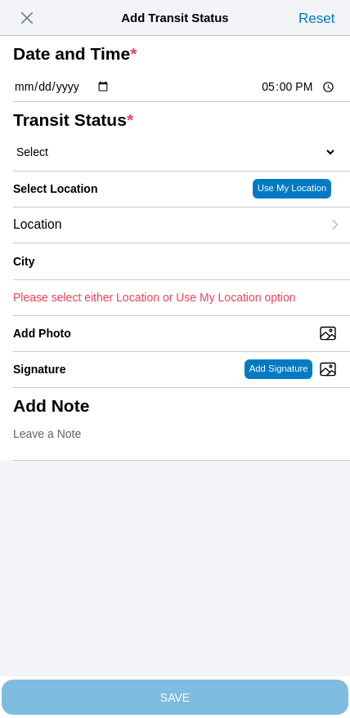
click at [284, 96] on input "17:00" at bounding box center [298, 86] width 77 height 17
type input "17:30"
click at [100, 159] on select "Select Arrive at Drop Off Arrive at Pickup Break Start Break Stop Depart Drop O…" at bounding box center [175, 152] width 324 height 15
select select "DELIVRED"
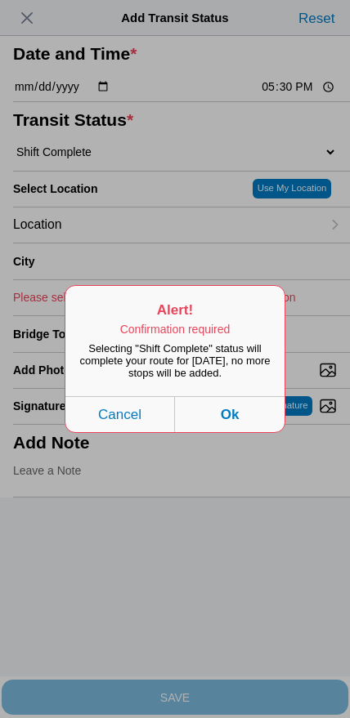
click at [260, 432] on button "Ok" at bounding box center [230, 414] width 110 height 36
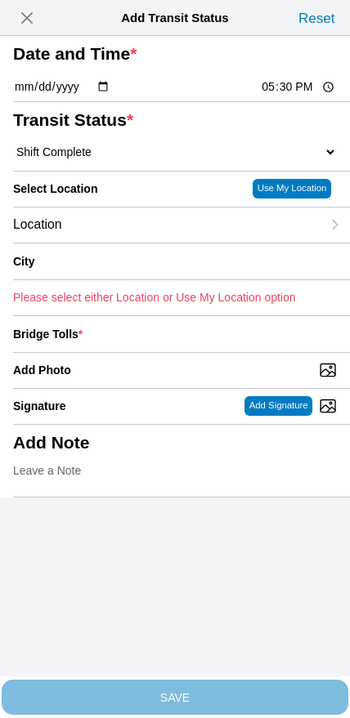
click at [141, 243] on div "Location" at bounding box center [167, 225] width 308 height 35
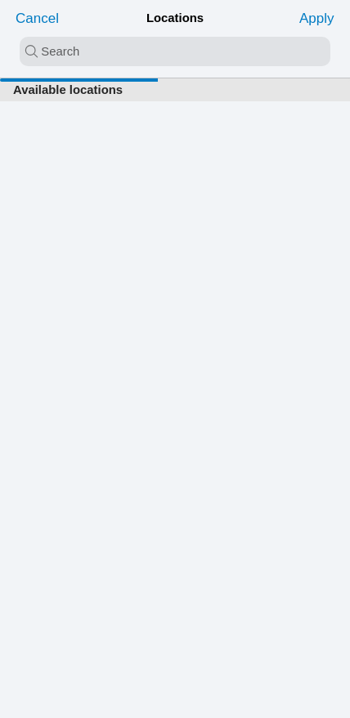
click at [155, 56] on input "search text" at bounding box center [175, 51] width 311 height 29
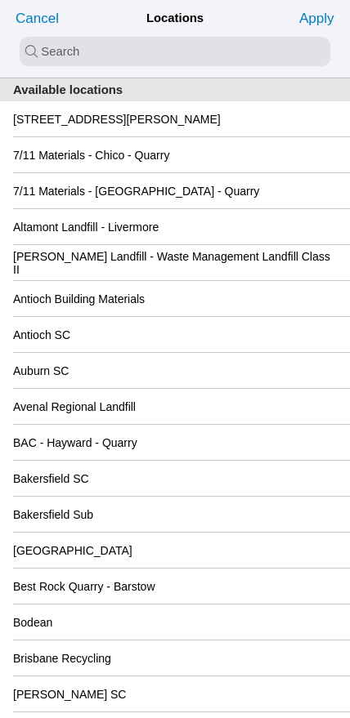
click at [0, 0] on slot "[STREET_ADDRESS][PERSON_NAME]" at bounding box center [0, 0] width 0 height 0
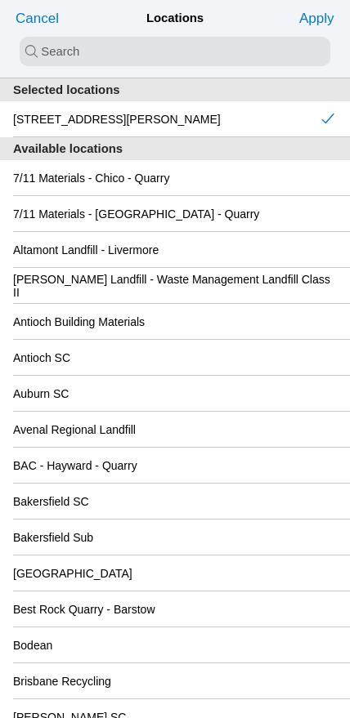
click at [0, 0] on slot "Apply" at bounding box center [0, 0] width 0 height 0
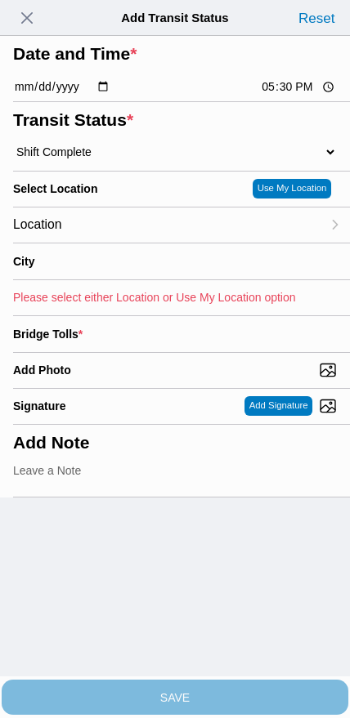
type input "American Canyon"
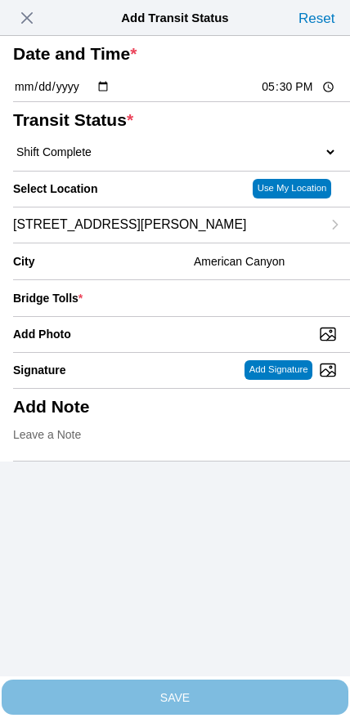
click at [198, 343] on input "Add Photo" at bounding box center [181, 334] width 337 height 18
type input "C:\fakepath\IMG_7071.jpeg"
click at [217, 316] on input "number" at bounding box center [213, 298] width 248 height 36
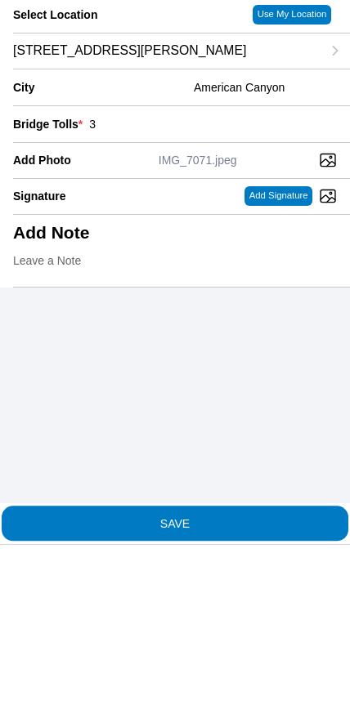
type input "3"
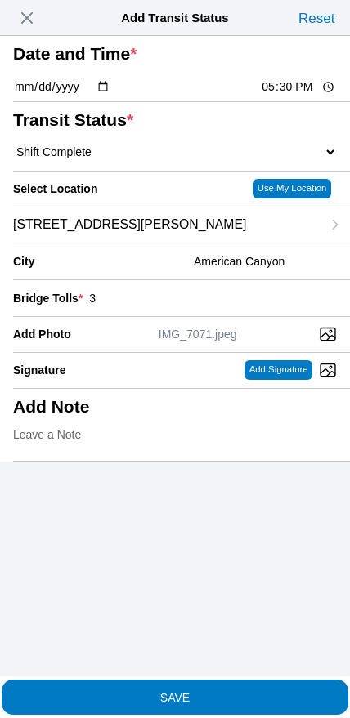
click at [225, 696] on button "SAVE" at bounding box center [175, 697] width 347 height 35
